Goal: Task Accomplishment & Management: Use online tool/utility

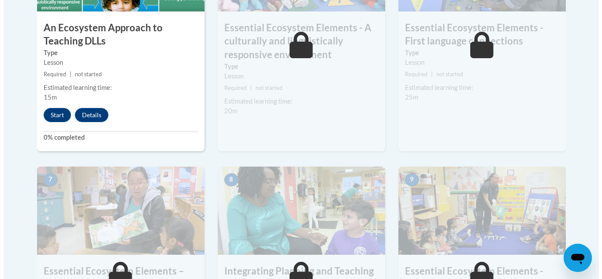
scroll to position [617, 0]
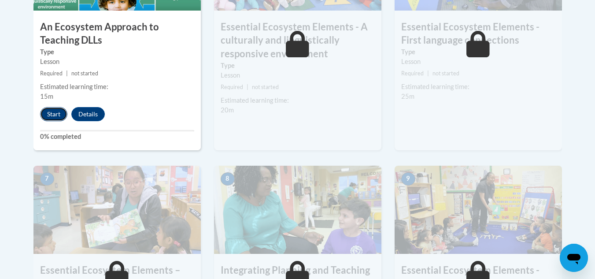
click at [54, 111] on button "Start" at bounding box center [53, 114] width 27 height 14
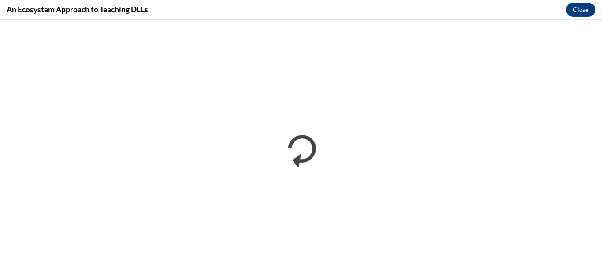
scroll to position [0, 0]
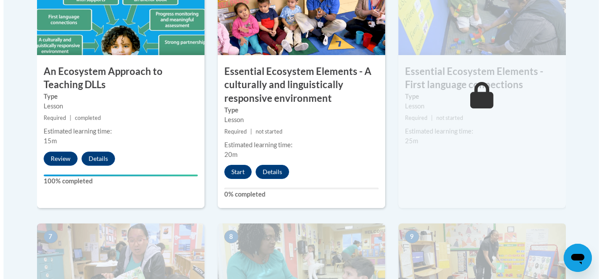
scroll to position [573, 0]
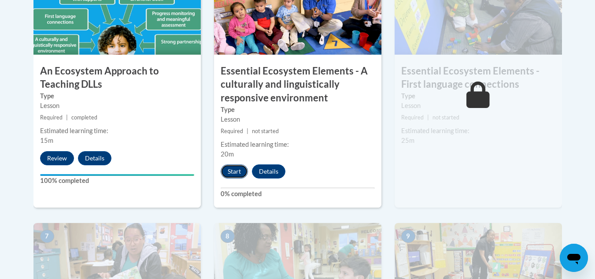
click at [231, 172] on button "Start" at bounding box center [234, 171] width 27 height 14
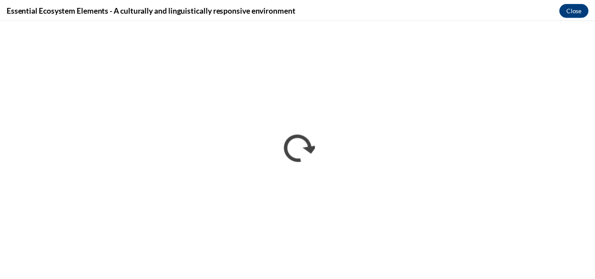
scroll to position [0, 0]
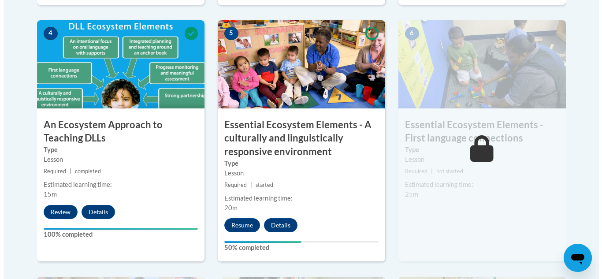
scroll to position [515, 0]
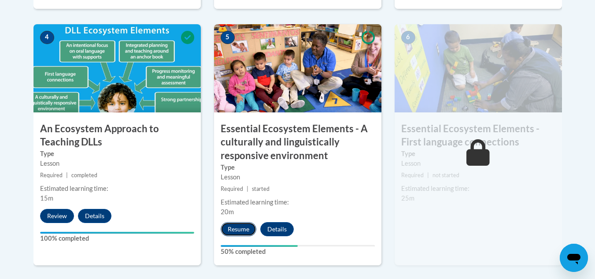
click at [238, 226] on button "Resume" at bounding box center [239, 229] width 36 height 14
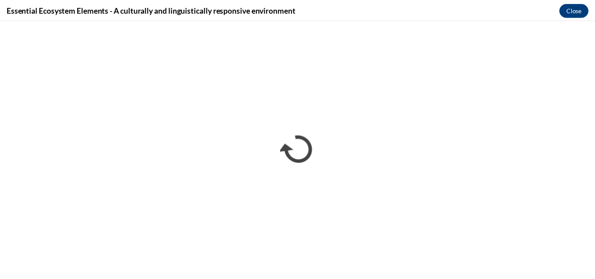
scroll to position [0, 0]
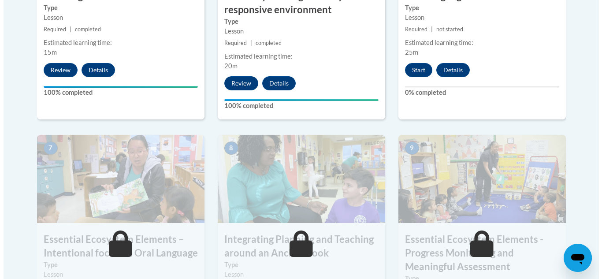
scroll to position [529, 0]
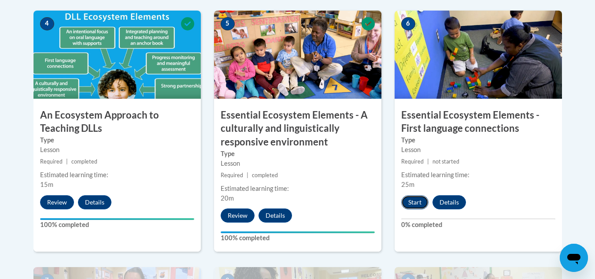
click at [414, 200] on button "Start" at bounding box center [414, 202] width 27 height 14
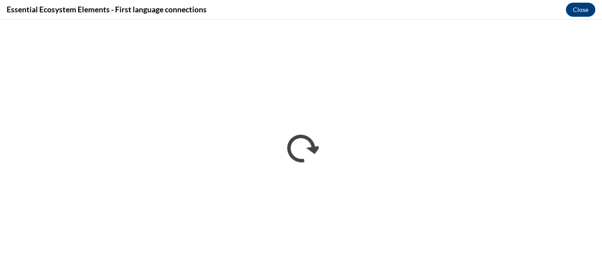
scroll to position [0, 0]
